Goal: Information Seeking & Learning: Learn about a topic

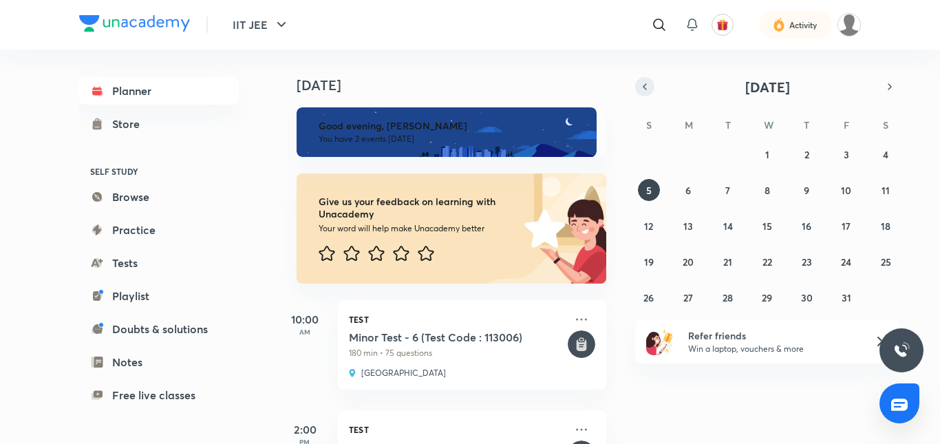
click at [644, 81] on icon "button" at bounding box center [644, 86] width 11 height 12
click at [729, 195] on abbr "9" at bounding box center [728, 190] width 6 height 13
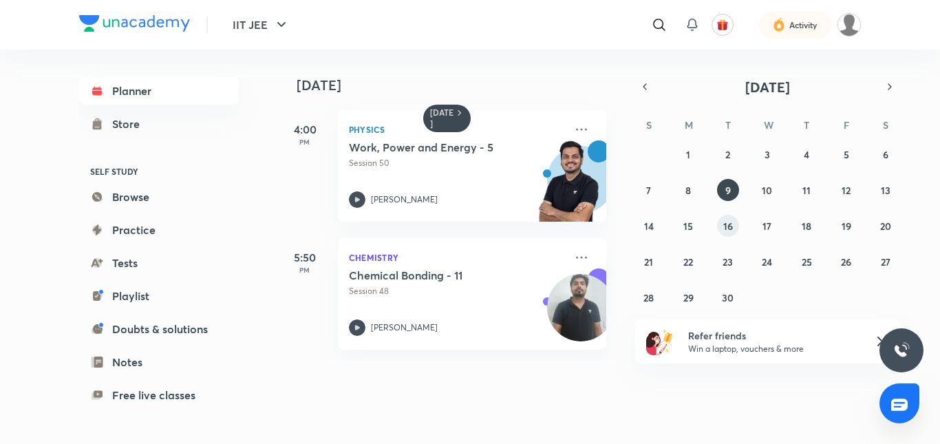
click at [718, 222] on button "16" at bounding box center [728, 226] width 22 height 22
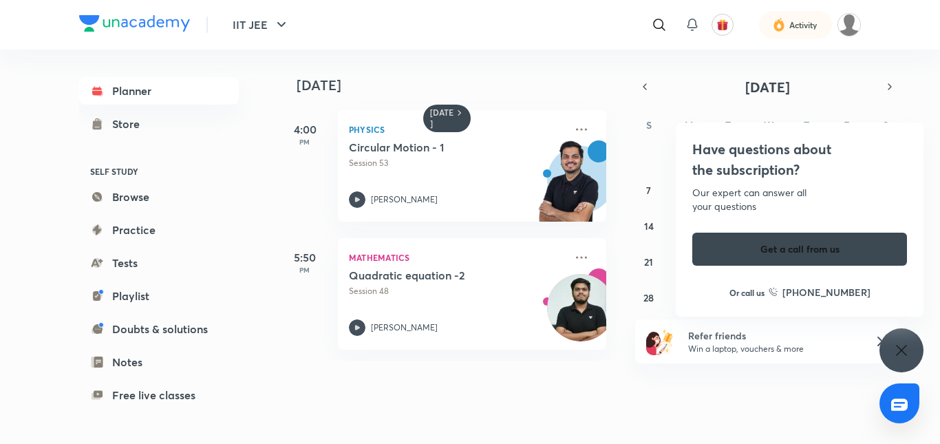
click at [773, 223] on div "Have questions about the subscription? Our expert can answer all your questions…" at bounding box center [800, 219] width 248 height 194
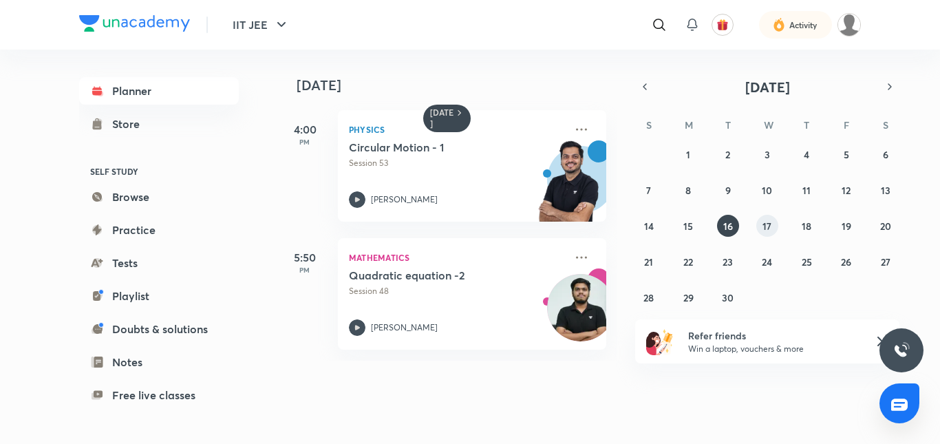
click at [773, 223] on button "17" at bounding box center [767, 226] width 22 height 22
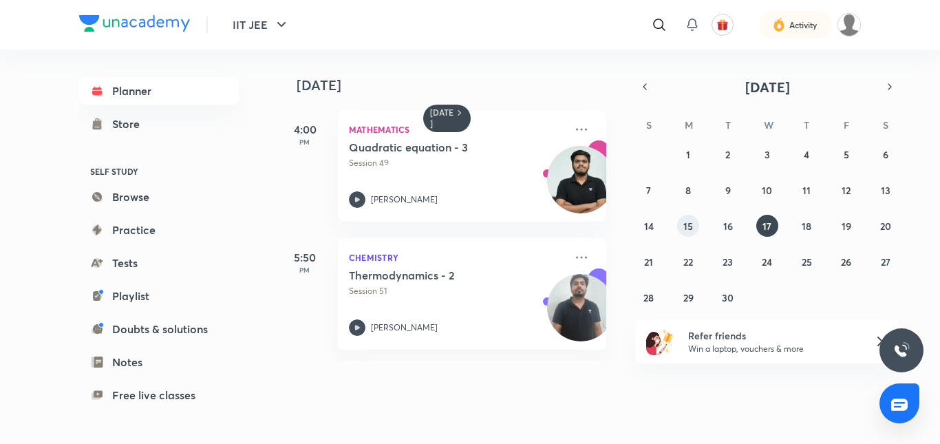
click at [680, 224] on button "15" at bounding box center [688, 226] width 22 height 22
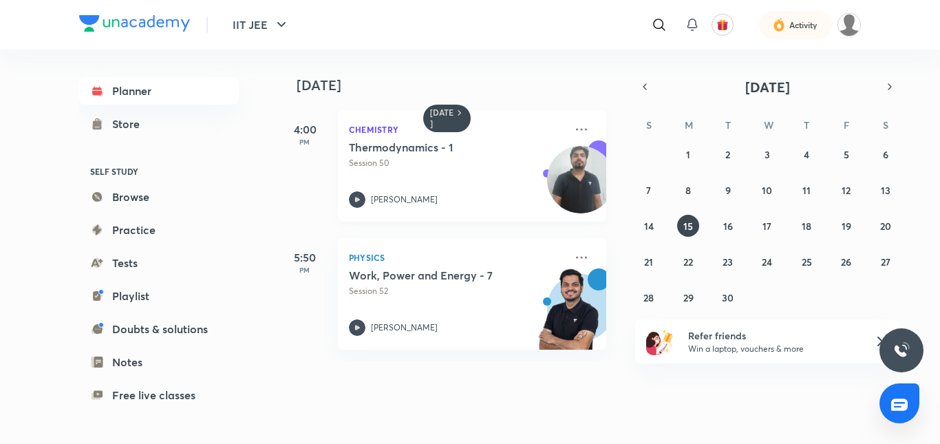
click at [363, 204] on icon at bounding box center [357, 199] width 17 height 17
